Goal: Task Accomplishment & Management: Complete application form

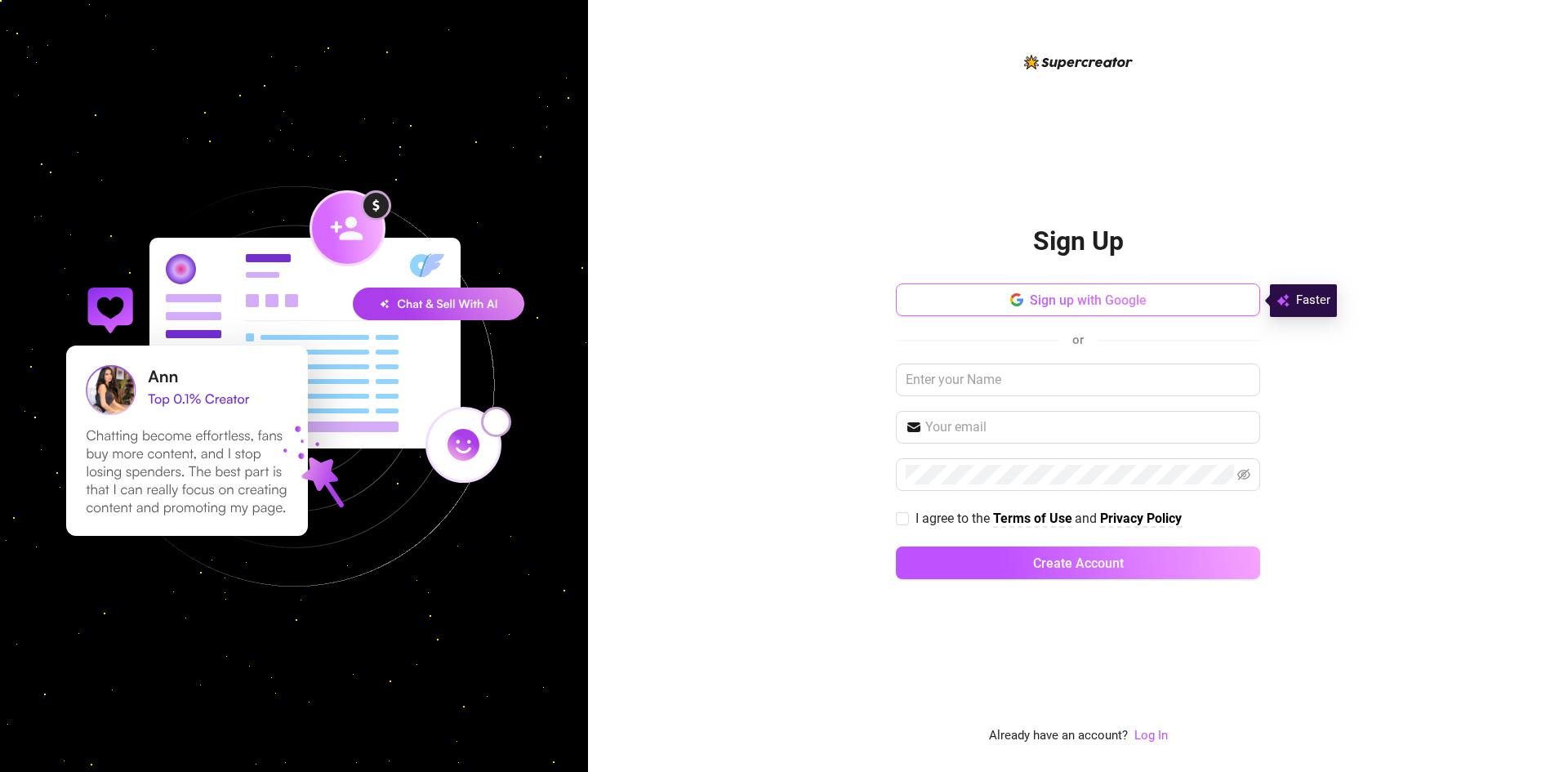
click at [1160, 288] on button "Sign up with Google" at bounding box center [1078, 299] width 365 height 32
click at [1010, 379] on input "text" at bounding box center [1078, 379] width 365 height 32
type input "t"
type input "[PERSON_NAME]"
click at [1012, 429] on input "text" at bounding box center [1088, 427] width 326 height 20
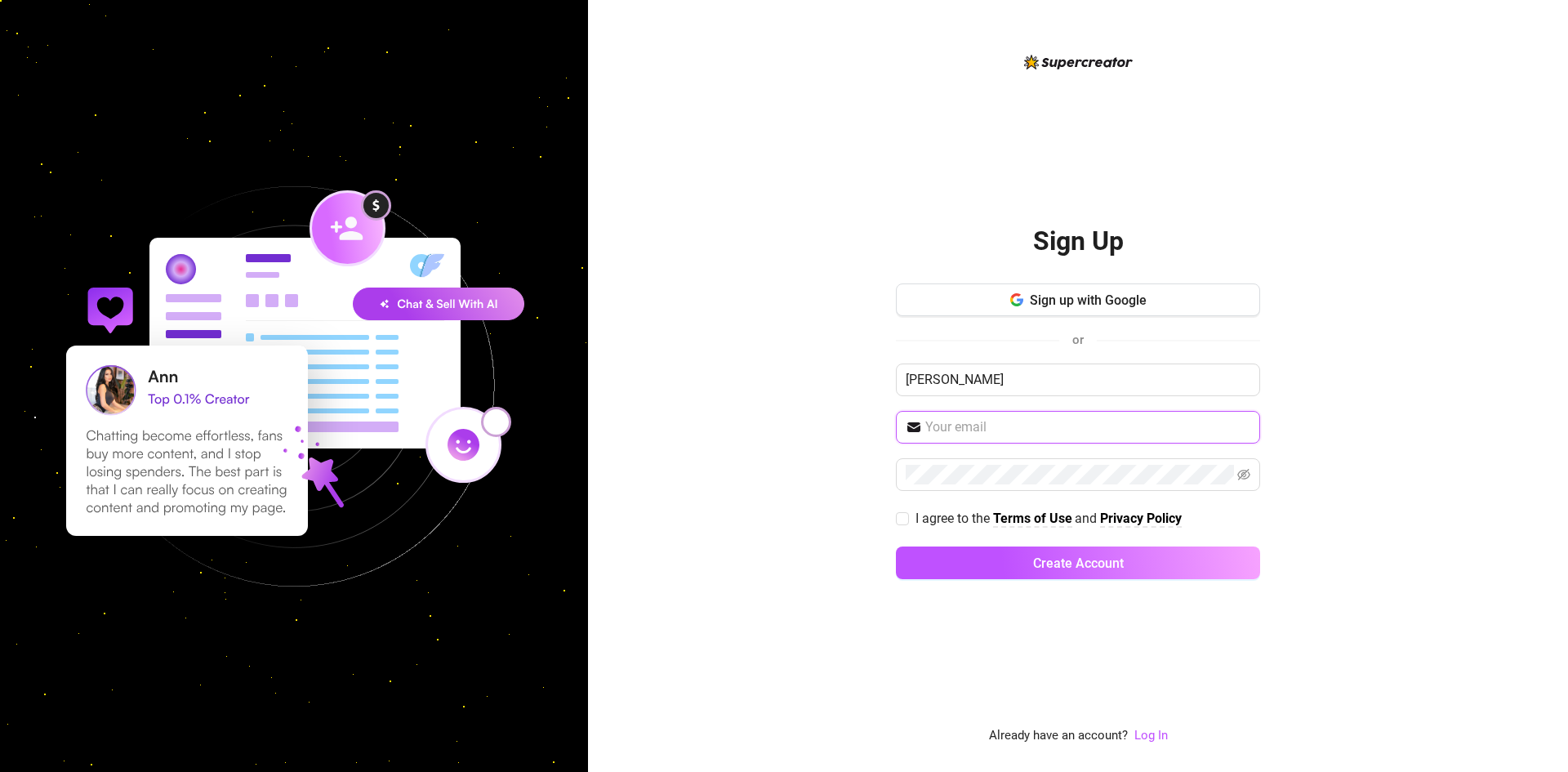
type input "[PERSON_NAME][EMAIL_ADDRESS][DOMAIN_NAME]"
click at [1244, 476] on icon "eye-invisible" at bounding box center [1244, 475] width 3 height 3
click at [916, 517] on span "I agree to the" at bounding box center [954, 518] width 77 height 16
click at [907, 517] on input "I agree to the Terms of Use and Privacy Policy" at bounding box center [902, 518] width 12 height 12
checkbox input "true"
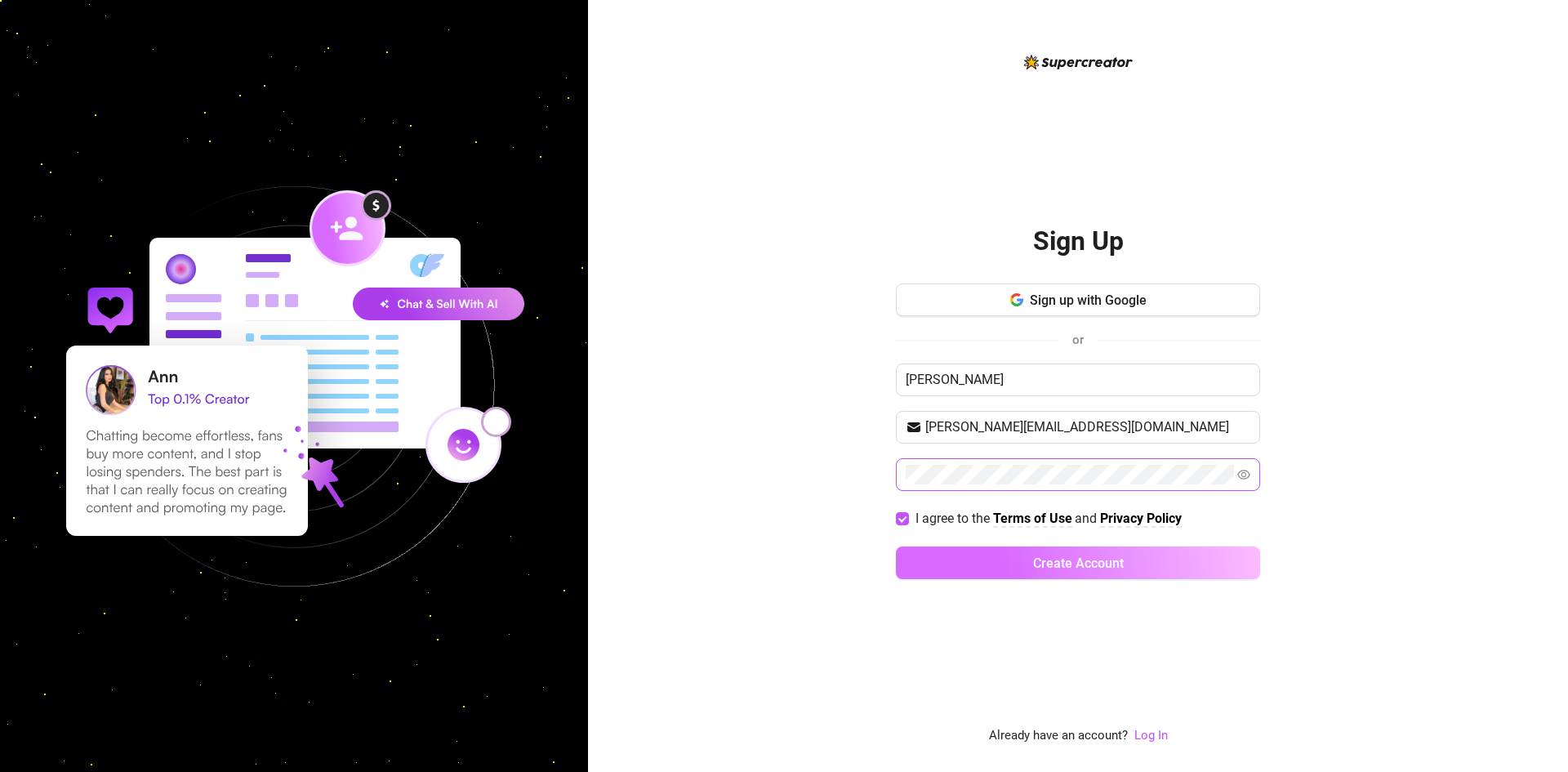
click at [944, 549] on button "Create Account" at bounding box center [1078, 562] width 365 height 32
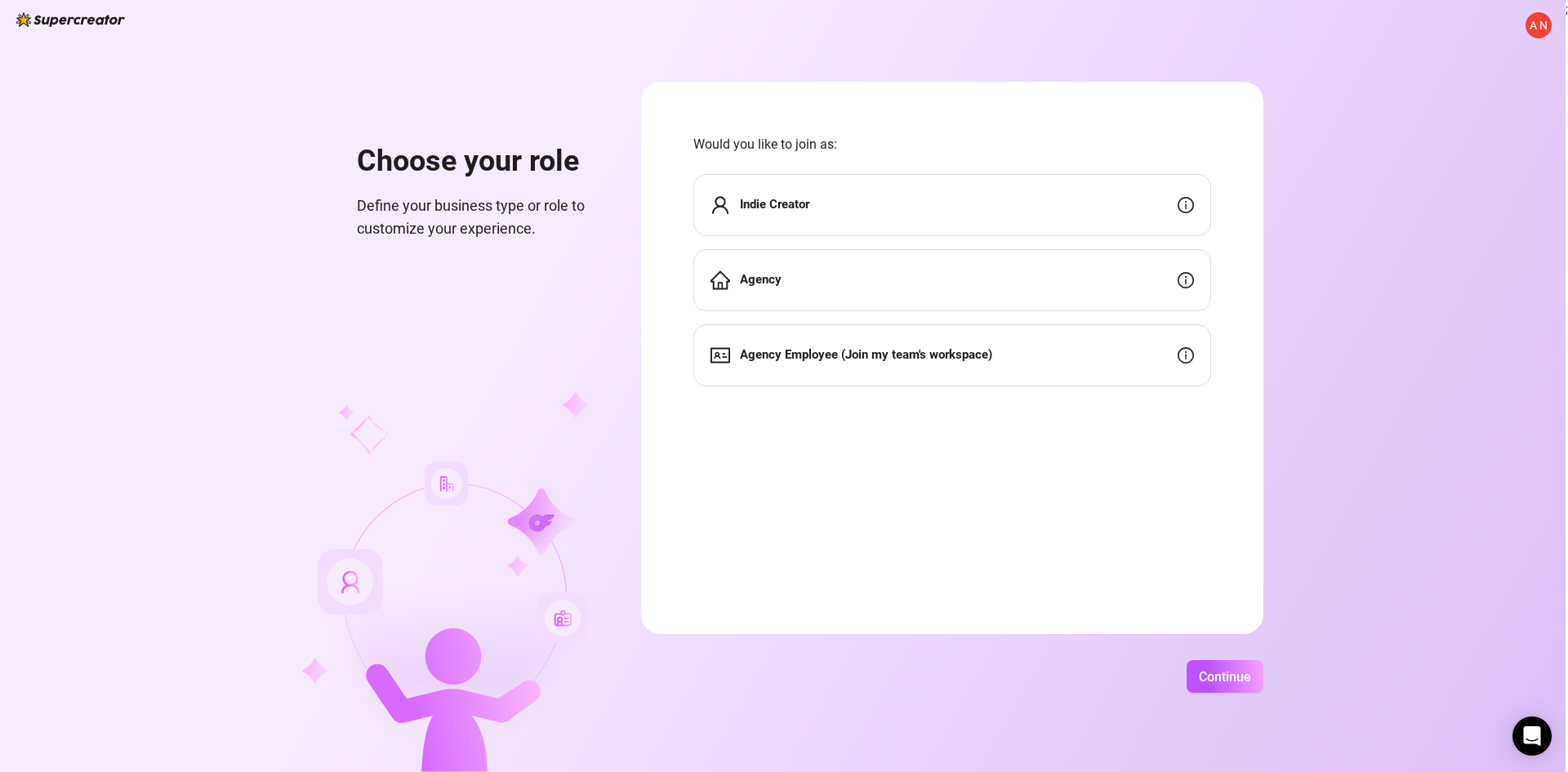
click at [786, 278] on div "Agency" at bounding box center [952, 279] width 518 height 62
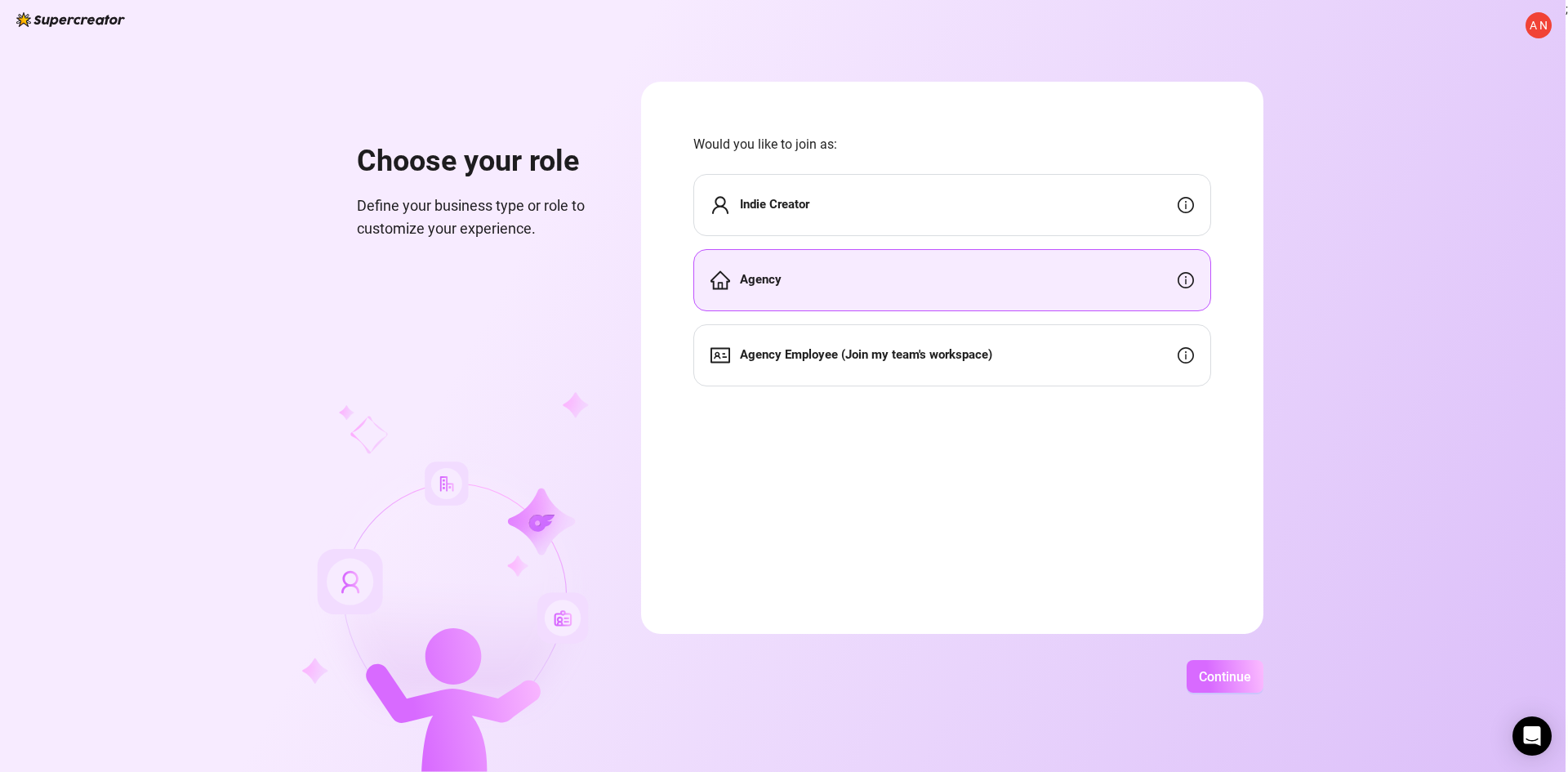
click at [1234, 677] on span "Continue" at bounding box center [1224, 676] width 52 height 16
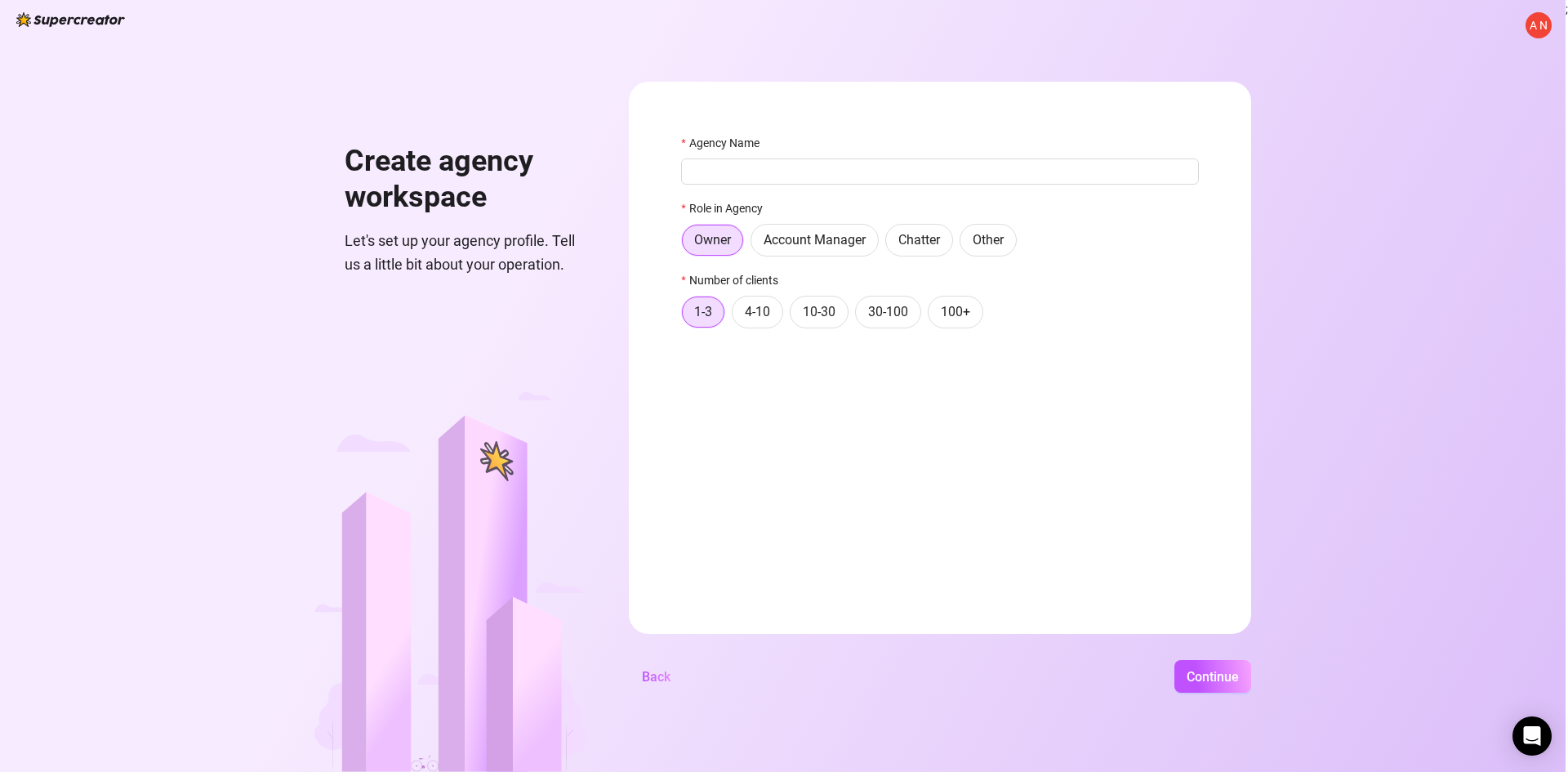
click at [669, 682] on span "Back" at bounding box center [656, 676] width 28 height 16
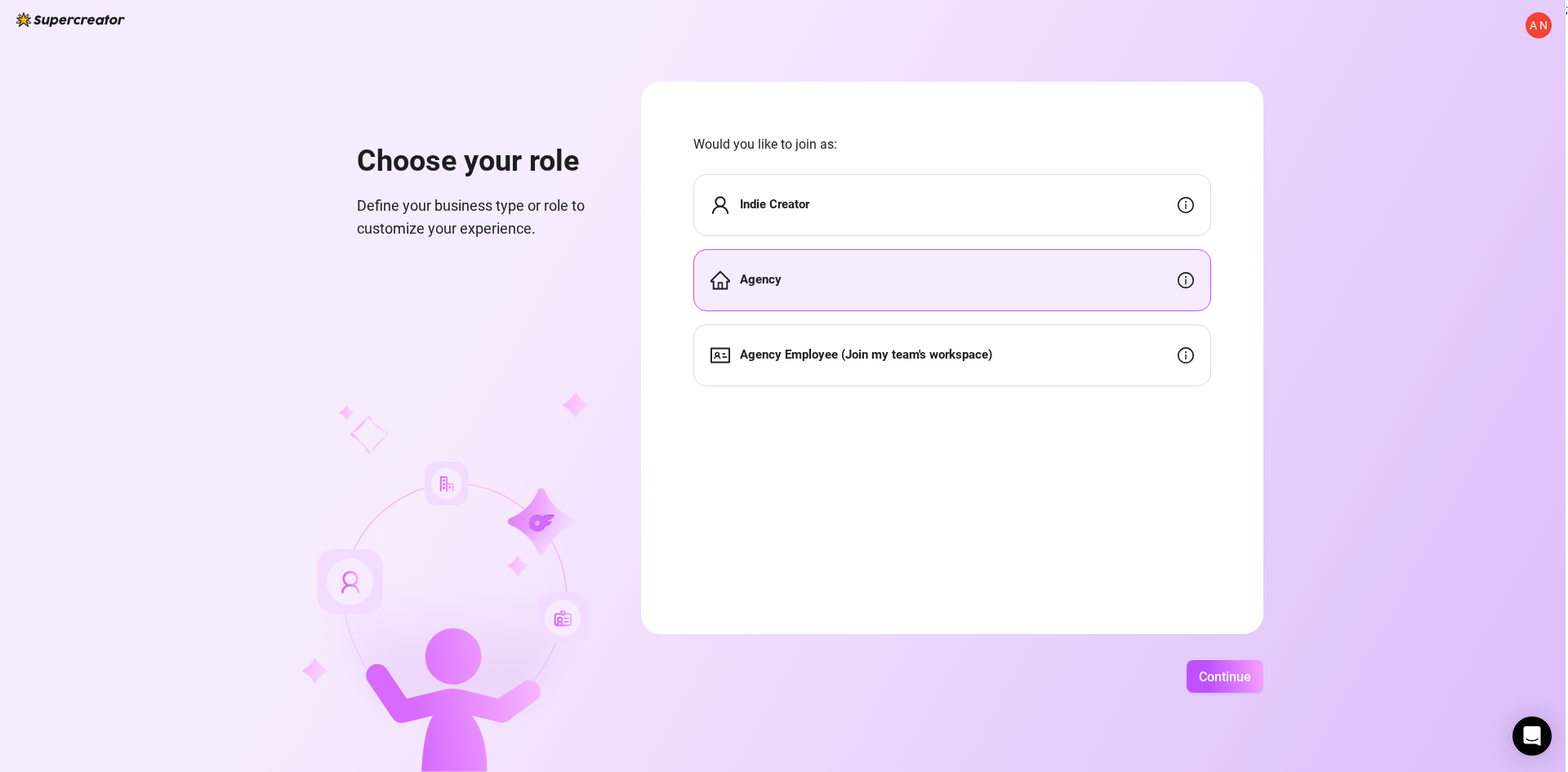
click at [791, 189] on div "Indie Creator" at bounding box center [952, 204] width 518 height 62
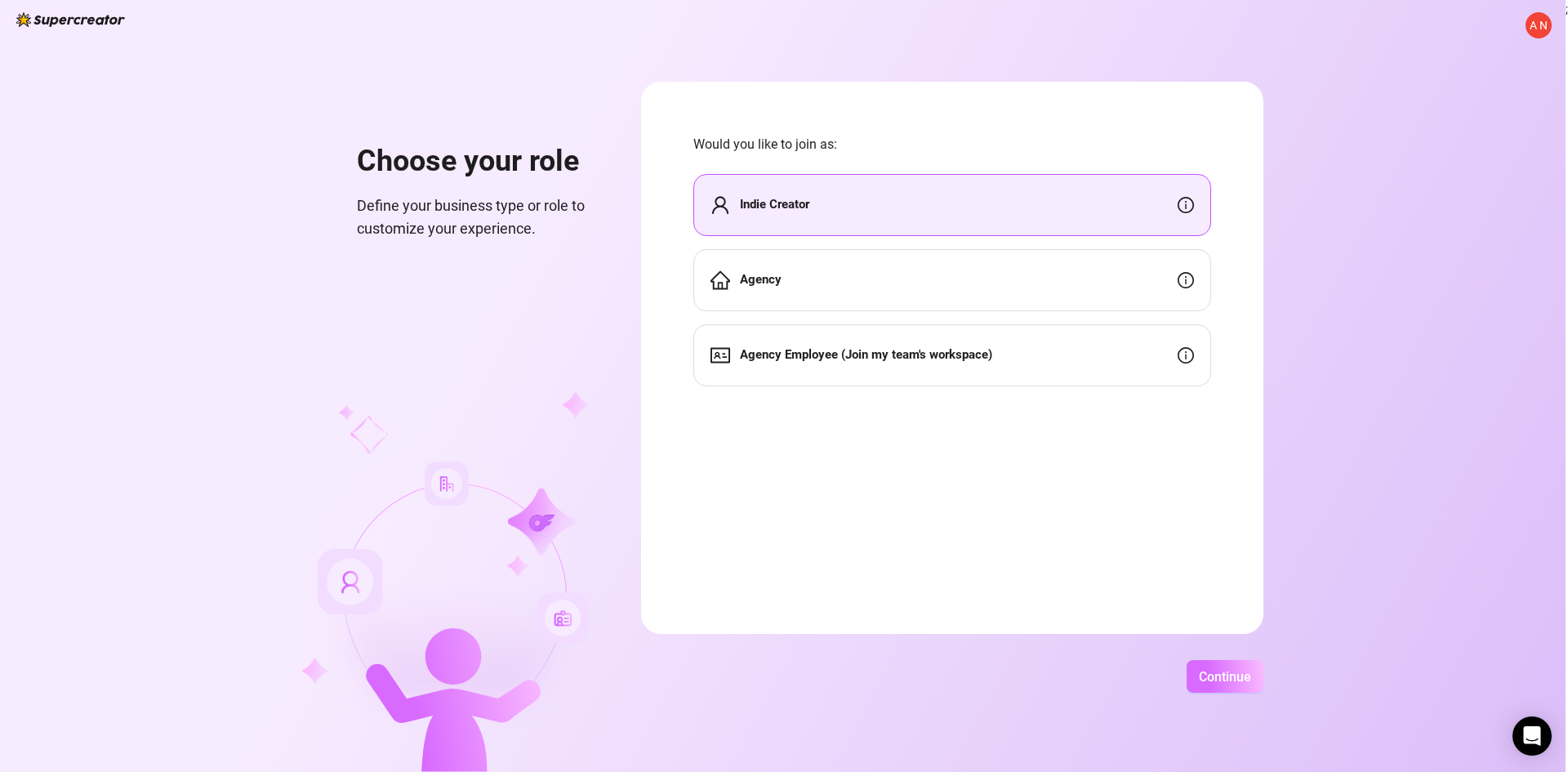
drag, startPoint x: 1247, startPoint y: 691, endPoint x: 1241, endPoint y: 679, distance: 13.4
click at [1246, 690] on button "Continue" at bounding box center [1225, 675] width 77 height 32
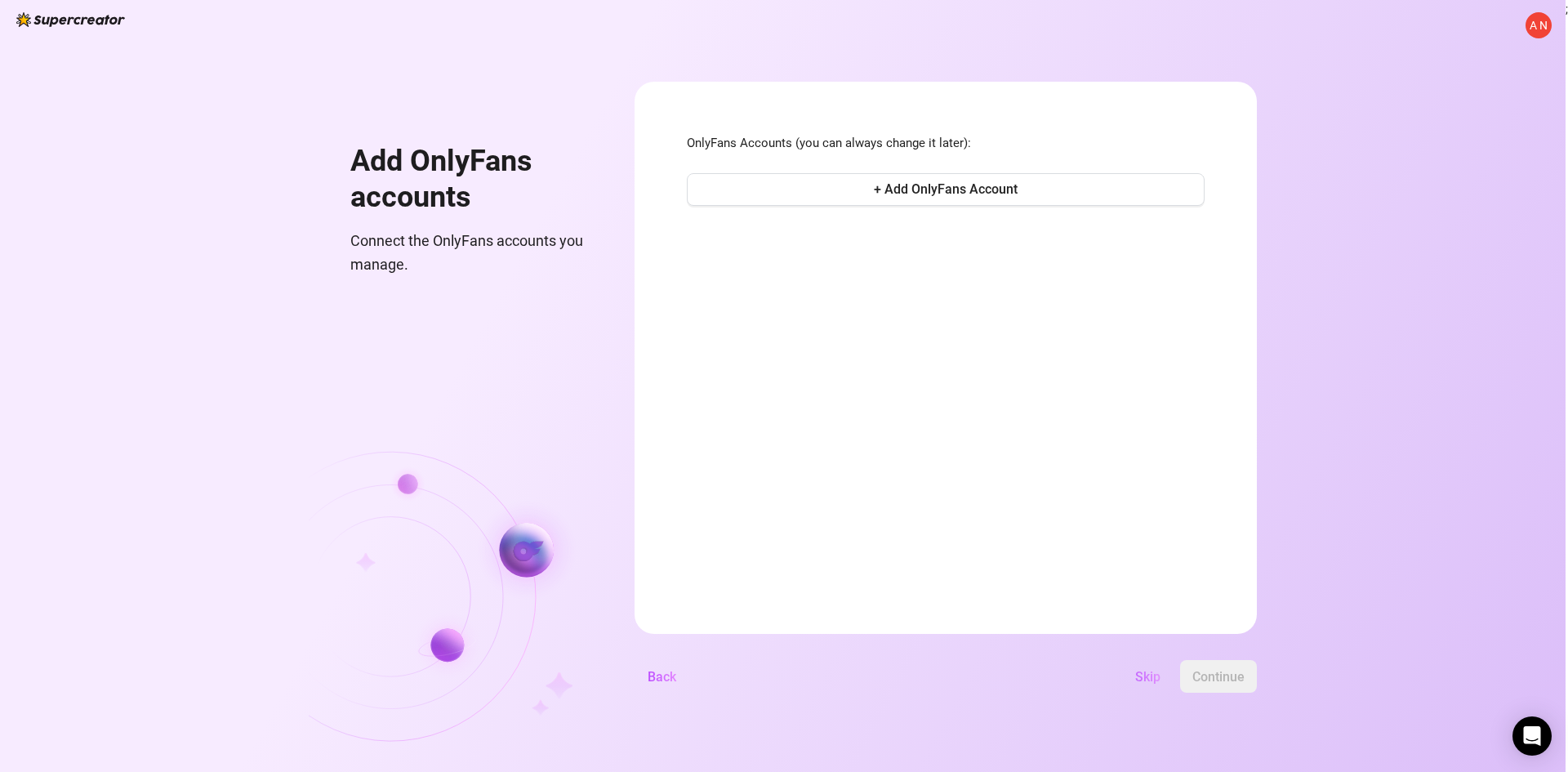
click at [1150, 674] on span "Skip" at bounding box center [1148, 676] width 25 height 16
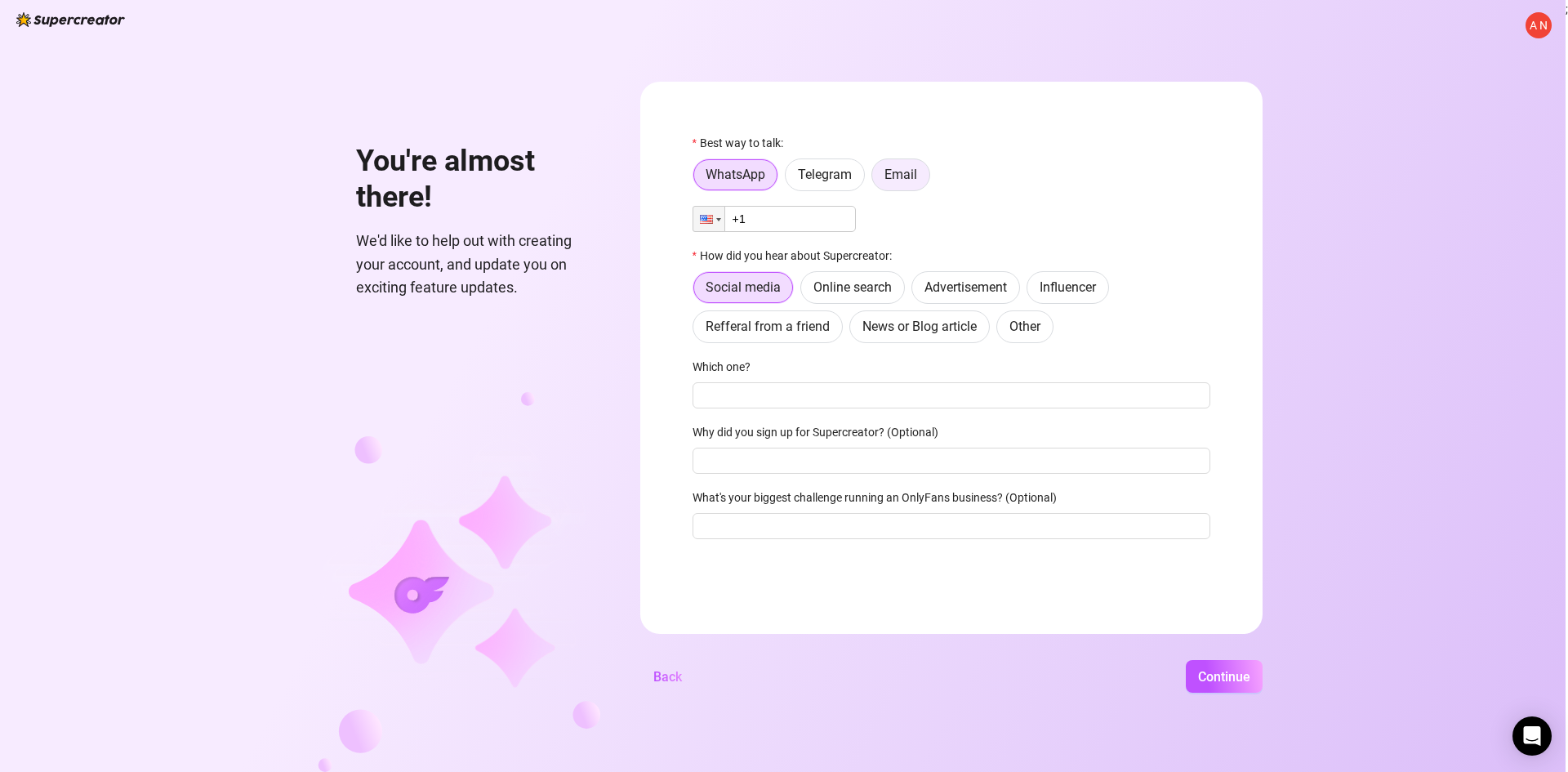
click at [904, 182] on span "Email" at bounding box center [900, 174] width 32 height 16
click at [876, 179] on input "Email" at bounding box center [876, 179] width 0 height 0
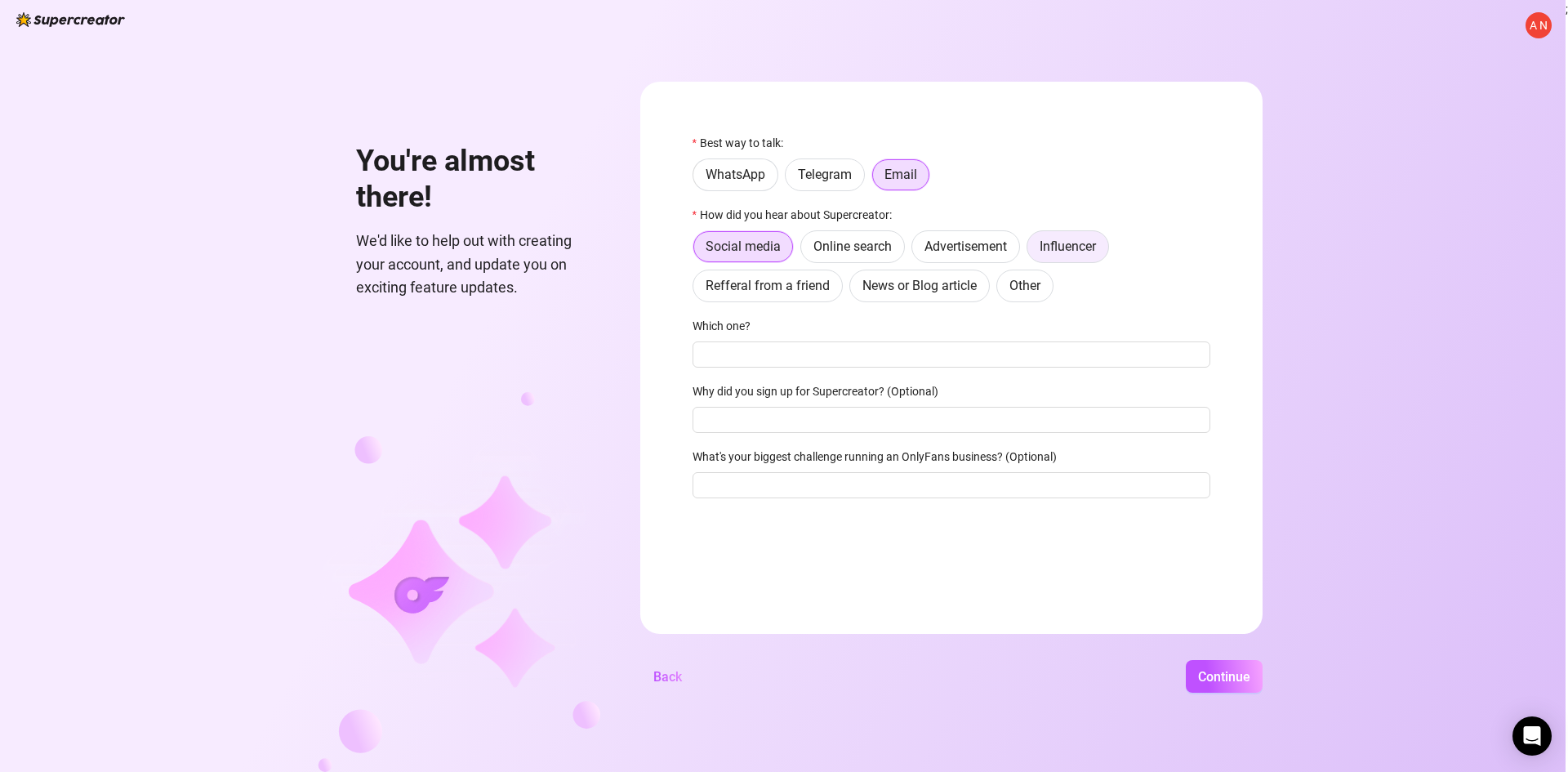
click at [1081, 247] on span "Influencer" at bounding box center [1068, 246] width 57 height 16
click at [1031, 250] on input "Influencer" at bounding box center [1031, 250] width 0 height 0
click at [897, 360] on input "Which one?" at bounding box center [951, 354] width 518 height 26
type input "[PERSON_NAME]"
click at [1239, 675] on span "Continue" at bounding box center [1224, 676] width 52 height 16
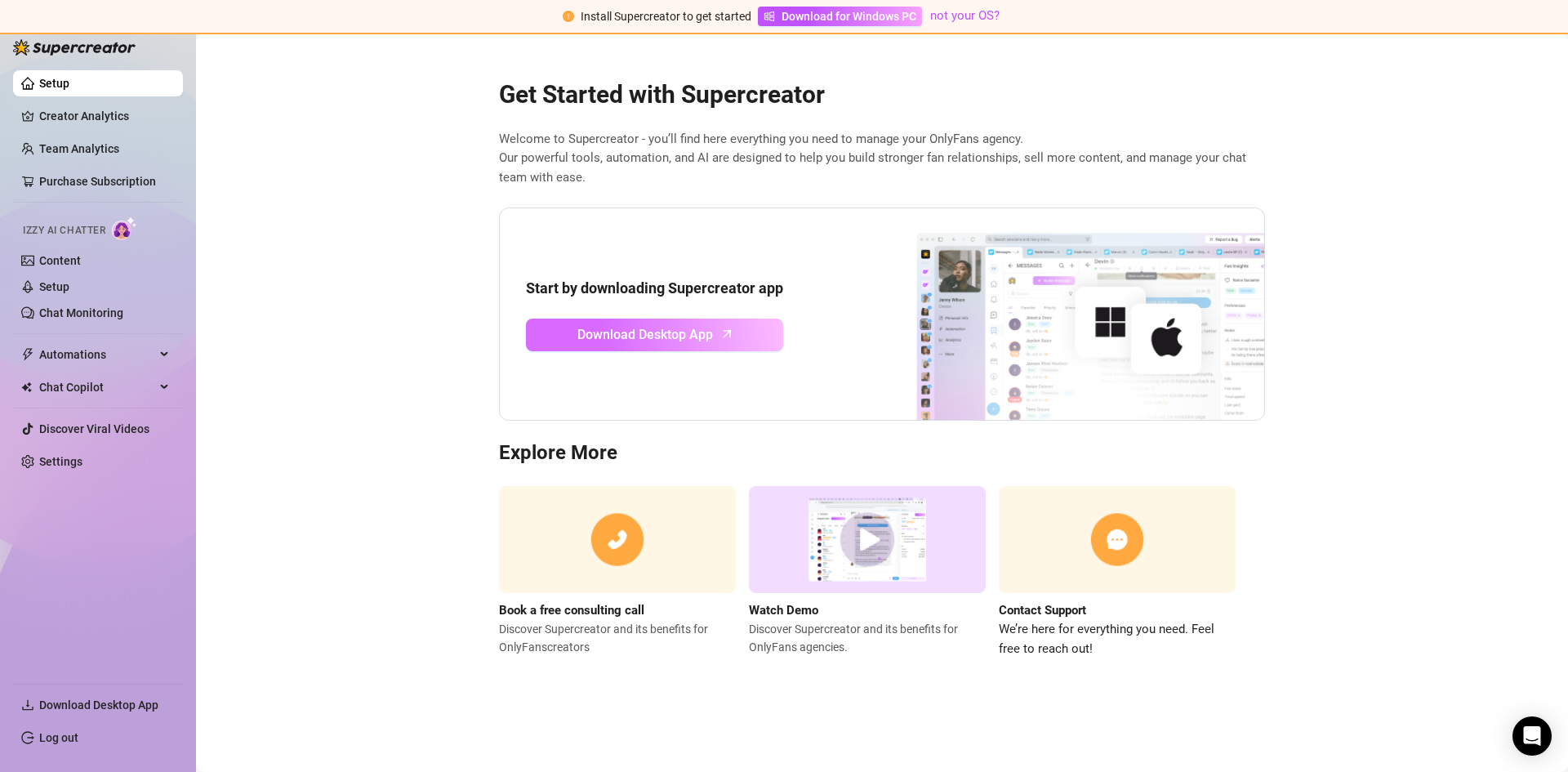
click at [673, 330] on span "Download Desktop App" at bounding box center [645, 334] width 136 height 21
